Goal: Find specific page/section: Find specific page/section

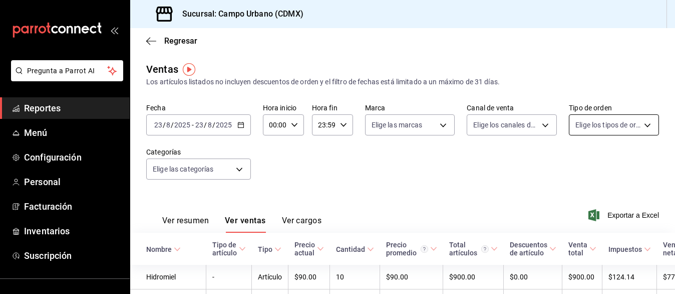
click at [640, 124] on body "Pregunta a Parrot AI Reportes Menú Configuración Personal Facturación Inventari…" at bounding box center [337, 147] width 675 height 294
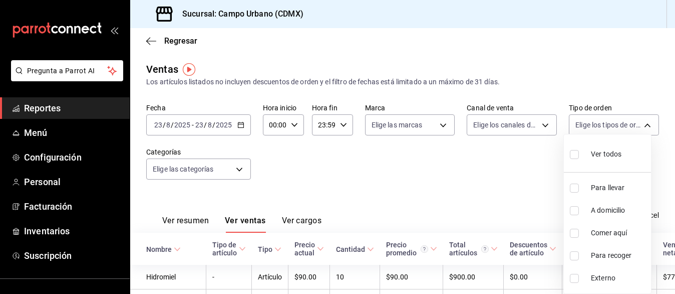
click at [640, 124] on div at bounding box center [337, 147] width 675 height 294
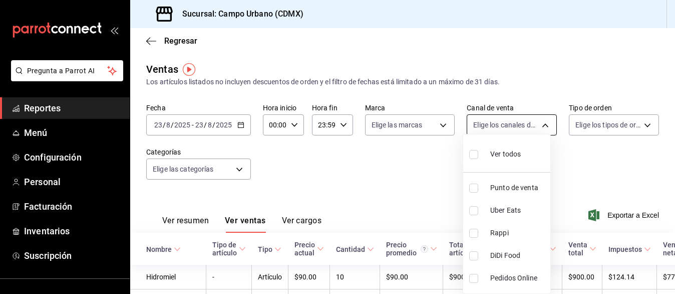
click at [540, 125] on body "Pregunta a Parrot AI Reportes Menú Configuración Personal Facturación Inventari…" at bounding box center [337, 147] width 675 height 294
click at [437, 122] on div at bounding box center [337, 147] width 675 height 294
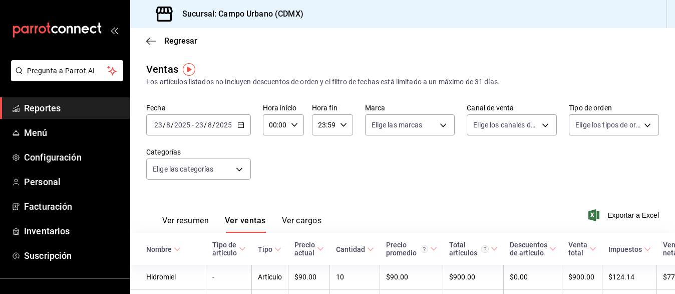
click at [437, 122] on body "Pregunta a Parrot AI Reportes Menú Configuración Personal Facturación Inventari…" at bounding box center [337, 147] width 675 height 294
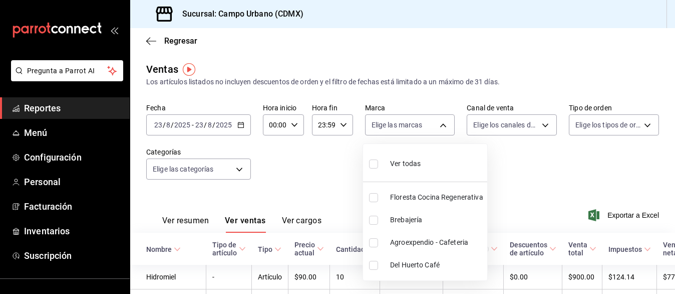
click at [371, 243] on input "checkbox" at bounding box center [373, 242] width 9 height 9
checkbox input "true"
type input "3940b3c9-d4d6-48c3-8756-46d8d5e51d0c"
click at [373, 265] on input "checkbox" at bounding box center [373, 264] width 9 height 9
checkbox input "true"
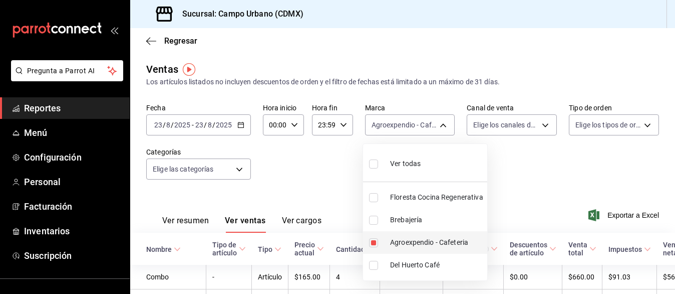
type input "3940b3c9-d4d6-48c3-8756-46d8d5e51d0c,42793543-fac9-46e7-ade5-f23a1624aefd"
click at [294, 124] on div at bounding box center [337, 147] width 675 height 294
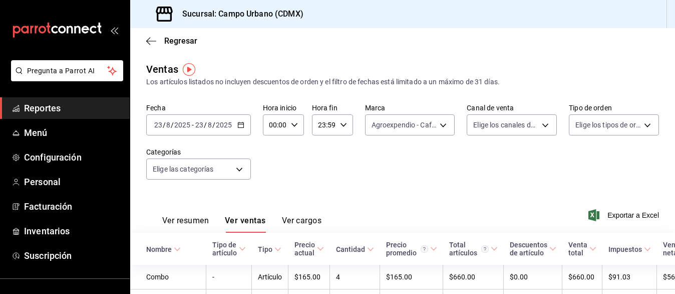
click at [294, 124] on icon "button" at bounding box center [294, 124] width 7 height 7
click at [294, 124] on div at bounding box center [337, 147] width 675 height 294
click at [343, 122] on icon "button" at bounding box center [343, 124] width 7 height 7
click at [343, 123] on div at bounding box center [337, 147] width 675 height 294
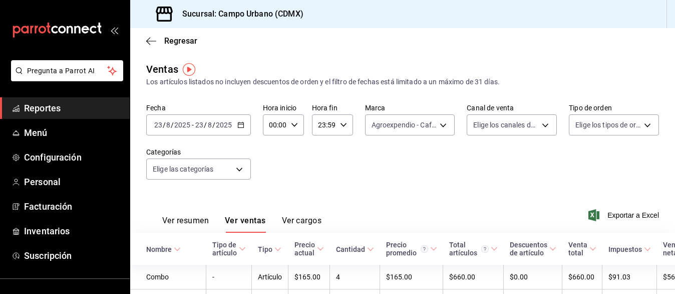
click at [343, 123] on icon "button" at bounding box center [343, 124] width 7 height 7
click at [325, 155] on button "21" at bounding box center [321, 158] width 16 height 20
type input "21:59"
click at [606, 165] on div at bounding box center [337, 147] width 675 height 294
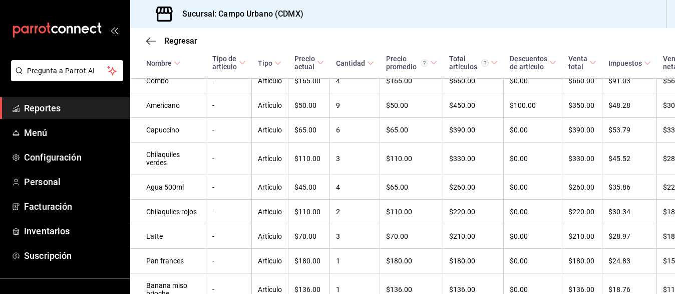
scroll to position [193, 0]
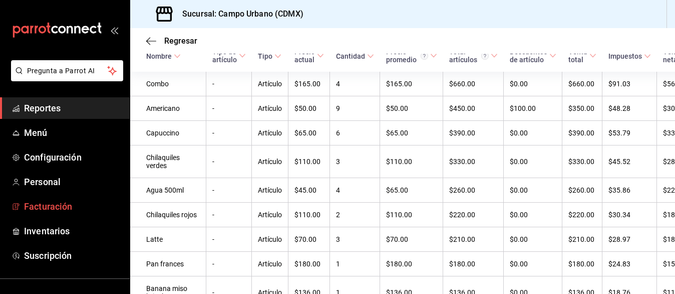
click at [50, 208] on span "Facturación" at bounding box center [73, 206] width 98 height 14
